Goal: Find specific page/section: Find specific page/section

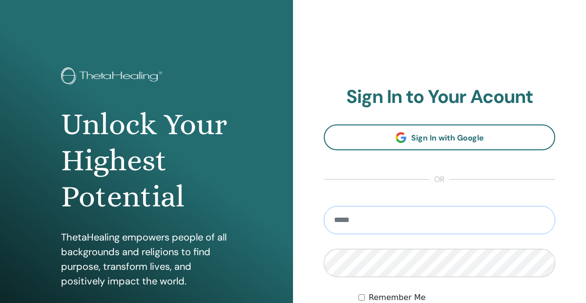
click at [366, 215] on input "email" at bounding box center [439, 220] width 231 height 28
type input "**********"
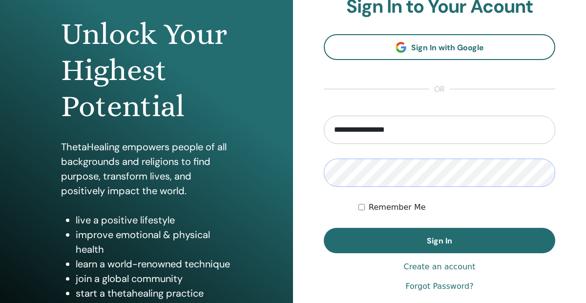
scroll to position [102, 0]
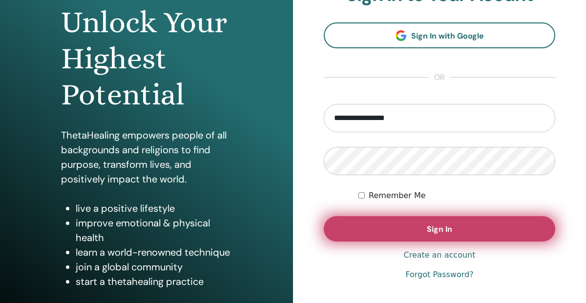
click at [437, 232] on span "Sign In" at bounding box center [439, 229] width 25 height 10
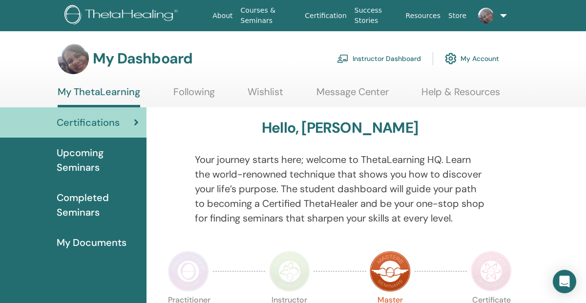
click at [383, 56] on link "Instructor Dashboard" at bounding box center [379, 58] width 84 height 21
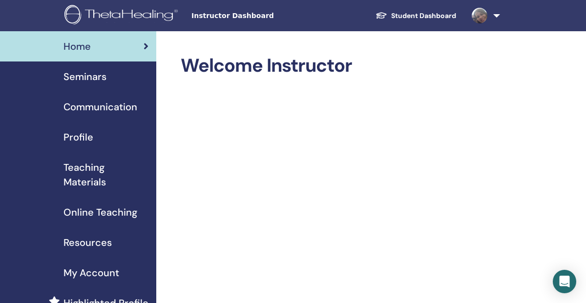
click at [97, 75] on span "Seminars" at bounding box center [84, 76] width 43 height 15
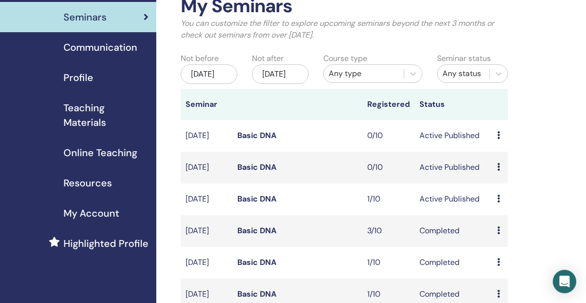
scroll to position [62, 0]
